Goal: Information Seeking & Learning: Learn about a topic

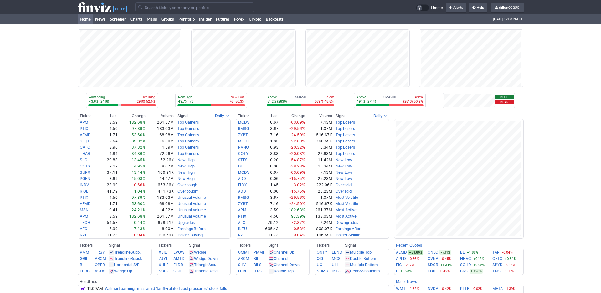
click at [155, 12] on input "Search" at bounding box center [194, 7] width 119 height 10
click at [174, 10] on input "onok" at bounding box center [194, 7] width 119 height 10
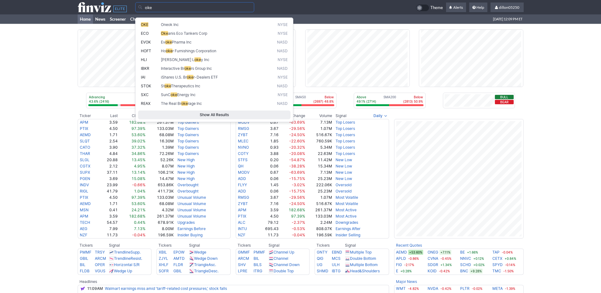
click at [147, 27] on span "OKE" at bounding box center [145, 24] width 8 height 5
type input "OKE"
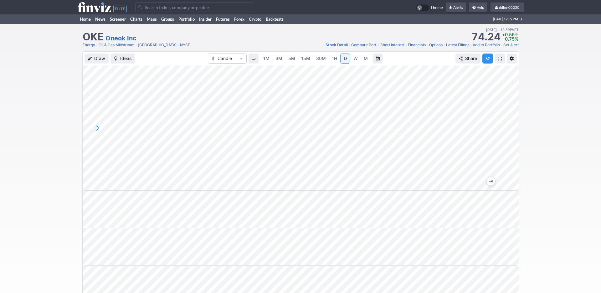
click at [498, 61] on span at bounding box center [500, 58] width 4 height 5
click at [157, 12] on input "Search" at bounding box center [194, 7] width 119 height 10
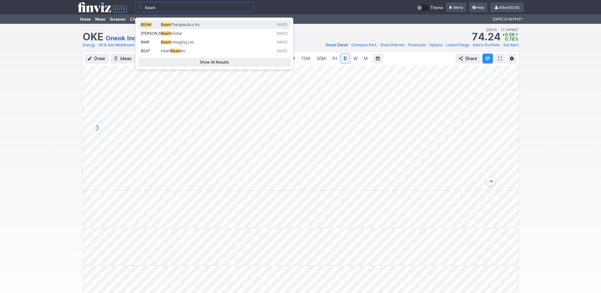
click at [146, 27] on span "BEAM" at bounding box center [146, 24] width 11 height 5
type input "BEAM"
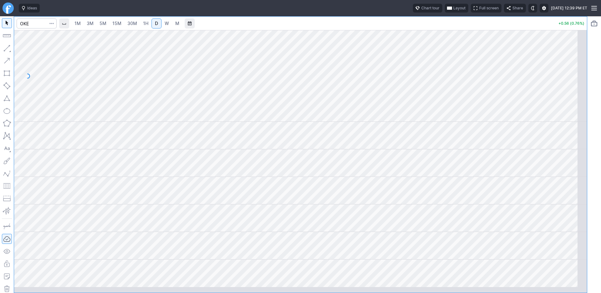
click at [448, 11] on span "button" at bounding box center [450, 8] width 4 height 5
click at [402, 26] on button "Layout" at bounding box center [397, 24] width 9 height 9
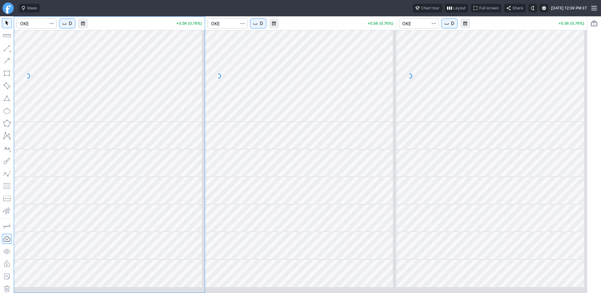
click at [263, 27] on span "D" at bounding box center [261, 23] width 3 height 6
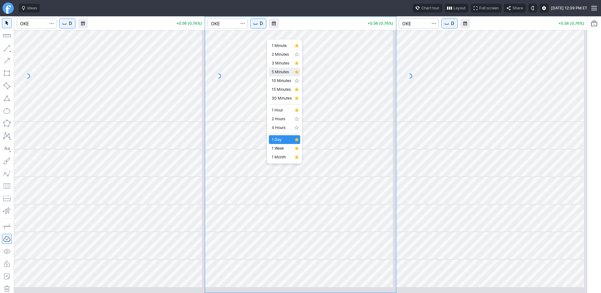
click at [284, 75] on span "5 Minutes" at bounding box center [282, 72] width 20 height 6
click at [72, 27] on span "D" at bounding box center [70, 23] width 3 height 6
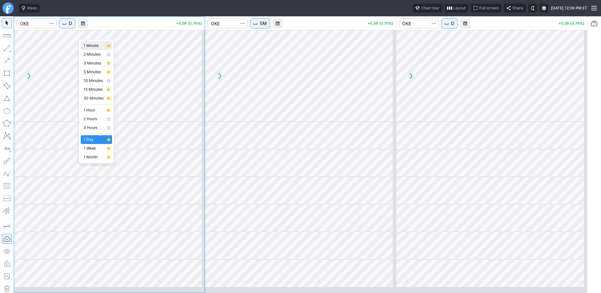
click at [89, 47] on span "1 Minute" at bounding box center [94, 46] width 20 height 6
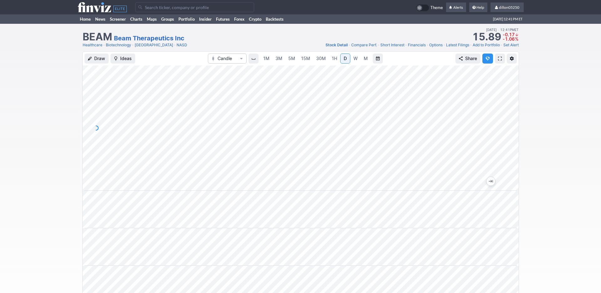
click at [498, 61] on span at bounding box center [500, 58] width 4 height 5
click at [156, 8] on input "Search" at bounding box center [194, 7] width 119 height 10
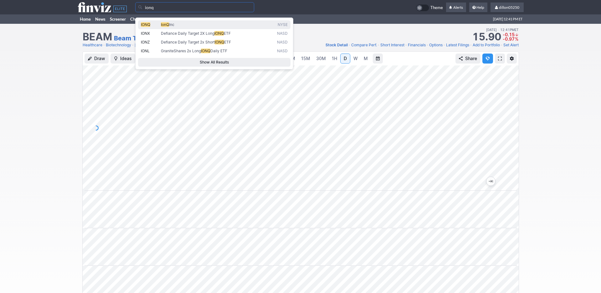
click at [150, 26] on span "IONQ" at bounding box center [145, 24] width 9 height 5
type input "IONQ"
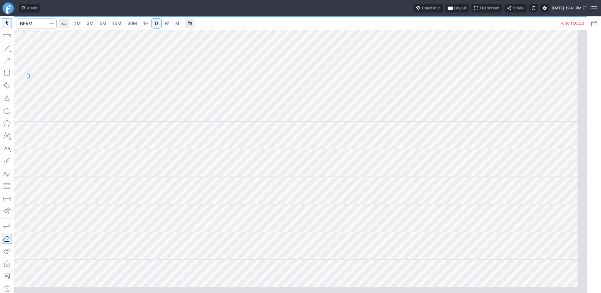
click at [454, 11] on span "Layout" at bounding box center [460, 8] width 12 height 6
click at [403, 26] on button "Layout" at bounding box center [398, 24] width 9 height 9
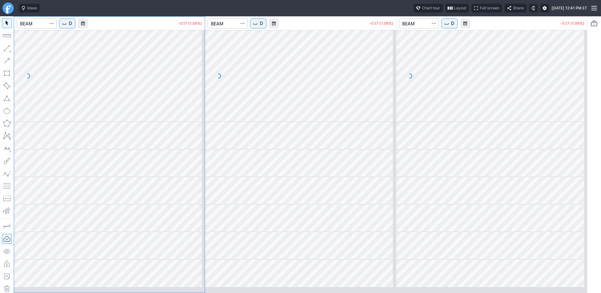
click at [72, 27] on span "D" at bounding box center [70, 23] width 3 height 6
click at [94, 47] on span "1 Minute" at bounding box center [94, 46] width 20 height 6
click at [280, 30] on body "Ideas Chart tour Layout Full screen Share [DATE] 12:41 PM ET 1M -0.17 (1.06%) D…" at bounding box center [300, 146] width 601 height 293
click at [263, 27] on span "D" at bounding box center [261, 23] width 3 height 6
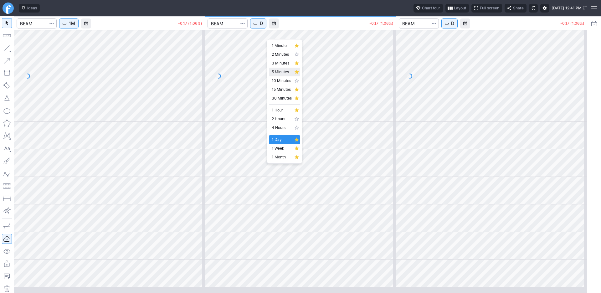
click at [284, 75] on span "5 Minutes" at bounding box center [282, 72] width 20 height 6
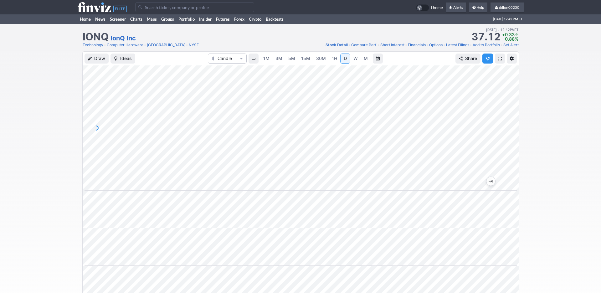
click at [498, 61] on span at bounding box center [500, 58] width 4 height 5
click at [90, 24] on link "Home" at bounding box center [85, 18] width 15 height 9
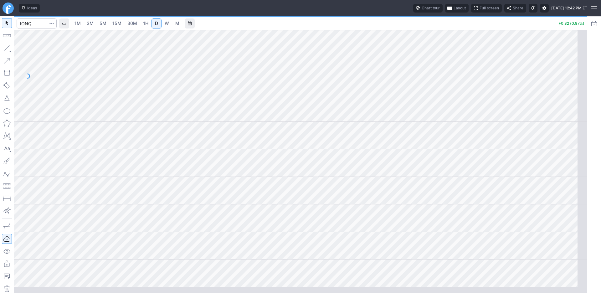
click at [454, 10] on span "Layout" at bounding box center [460, 8] width 12 height 6
click at [402, 28] on button "Layout" at bounding box center [397, 24] width 9 height 9
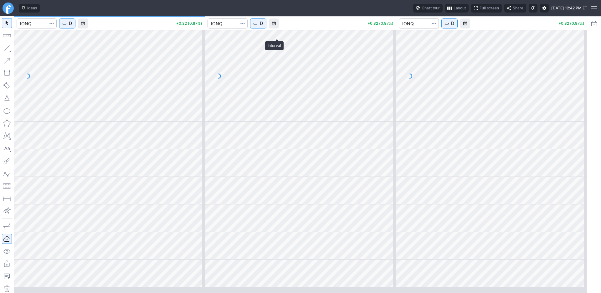
click at [263, 27] on span "D" at bounding box center [261, 23] width 3 height 6
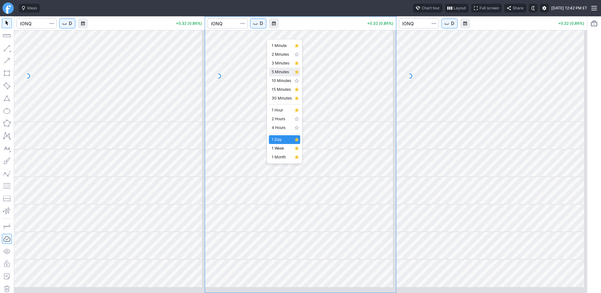
click at [278, 75] on span "5 Minutes" at bounding box center [282, 72] width 20 height 6
click at [72, 27] on span "D" at bounding box center [70, 23] width 3 height 6
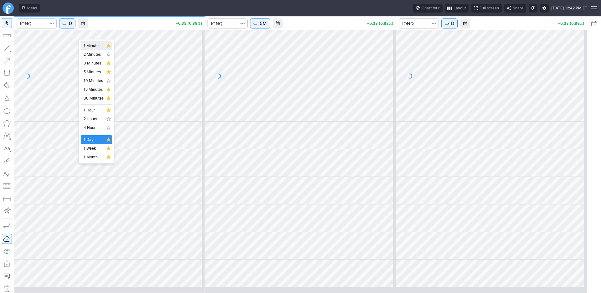
click at [97, 48] on span "1 Minute" at bounding box center [94, 46] width 20 height 6
